Goal: Task Accomplishment & Management: Manage account settings

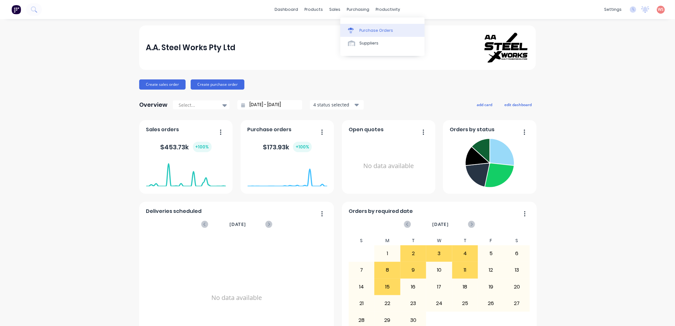
click at [365, 35] on link "Purchase Orders" at bounding box center [382, 30] width 84 height 13
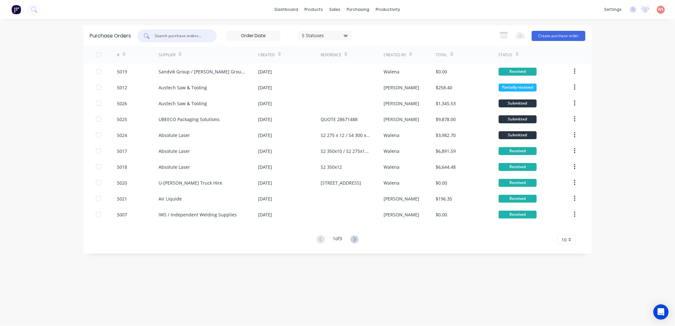
click at [192, 36] on input "text" at bounding box center [180, 36] width 53 height 6
type input "114.3"
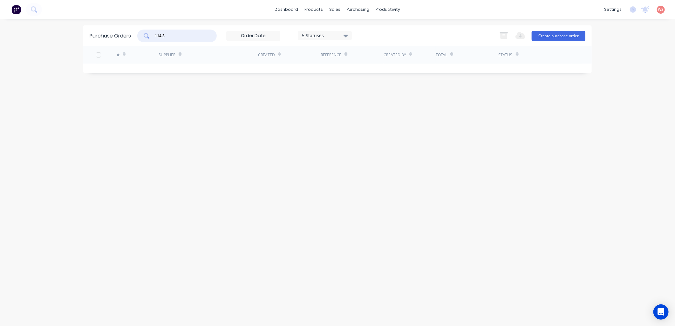
drag, startPoint x: 192, startPoint y: 36, endPoint x: 128, endPoint y: 36, distance: 63.9
click at [117, 43] on div "Purchase Orders 114.3 5 Statuses 5 Statuses Export to Excel (XLSX) Create purch…" at bounding box center [337, 35] width 508 height 21
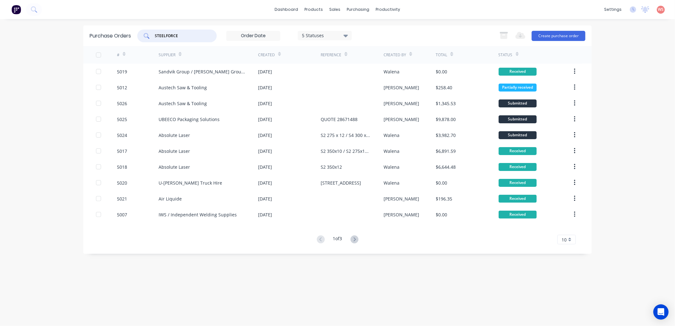
type input "STEELFORCE"
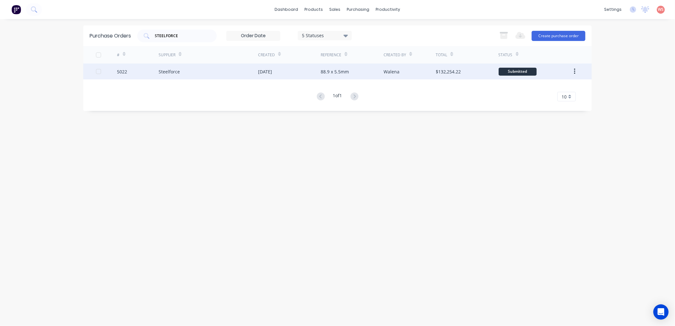
click at [284, 71] on div "[DATE]" at bounding box center [289, 72] width 63 height 16
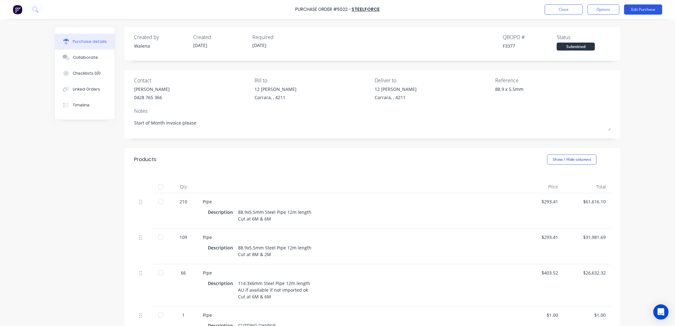
click at [644, 8] on button "Edit Purchase" at bounding box center [643, 9] width 38 height 10
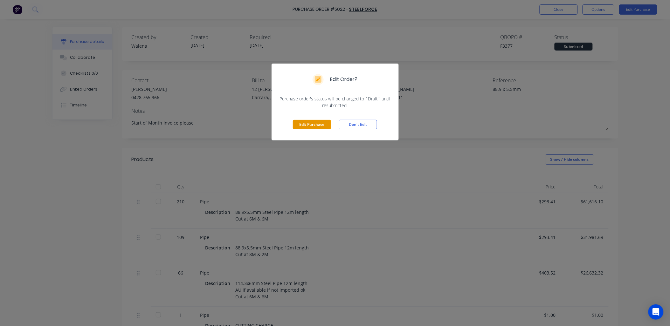
click at [312, 125] on button "Edit Purchase" at bounding box center [312, 125] width 38 height 10
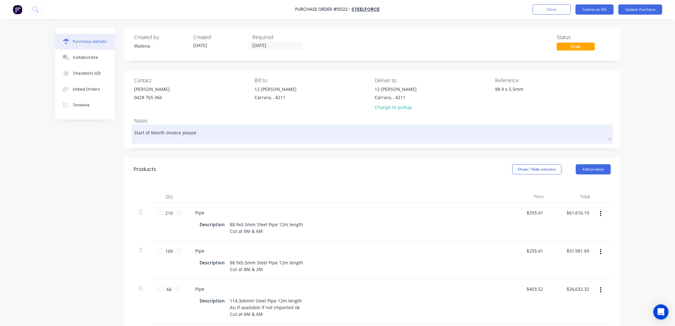
type textarea "x"
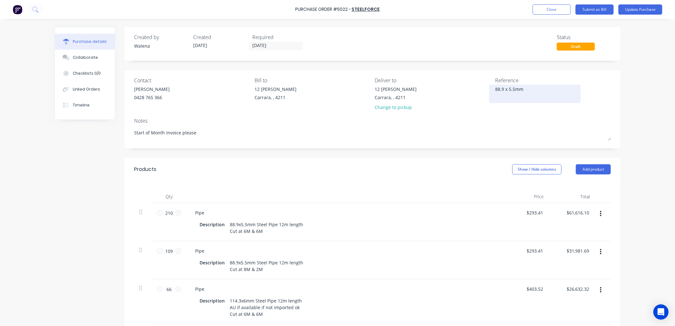
click at [527, 91] on textarea "88.9 x 5.5mm" at bounding box center [534, 93] width 79 height 14
type textarea "88.9 x 5.5mm & 114.3 x 6mm"
type textarea "x"
type textarea "88.9 x 5.5mm & 114.3 x 6mm"
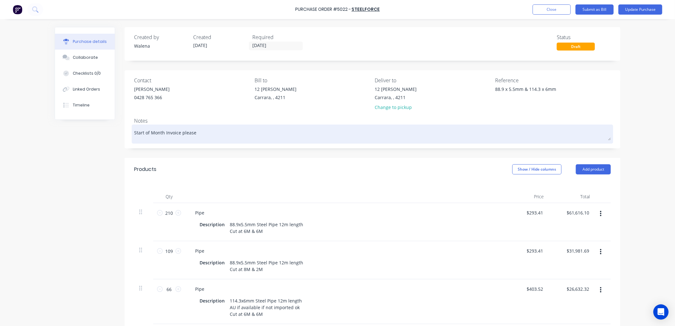
drag, startPoint x: 565, startPoint y: 6, endPoint x: 586, endPoint y: 123, distance: 118.8
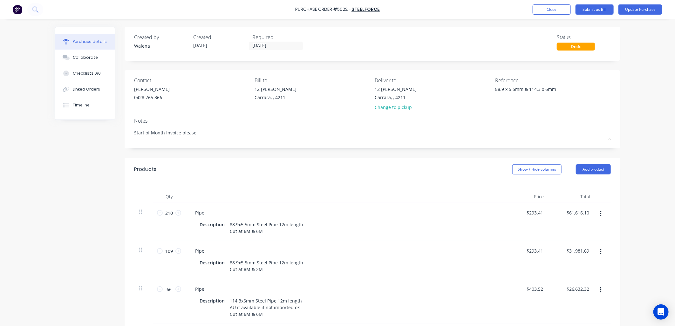
click at [586, 124] on div "Purchase Order #5022 - Steelforce Add product Close Submit as Bill Update Purch…" at bounding box center [337, 163] width 675 height 326
click at [649, 12] on button "Update Purchase" at bounding box center [640, 9] width 44 height 10
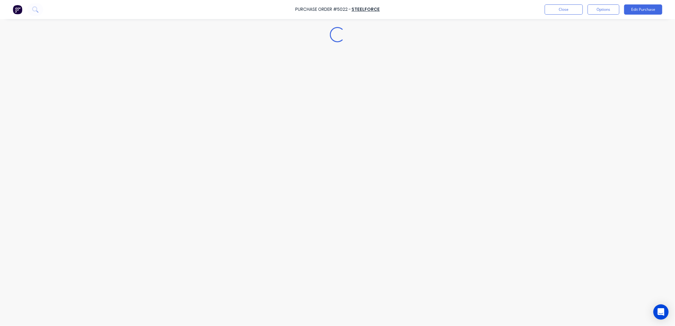
type textarea "x"
